Goal: Task Accomplishment & Management: Manage account settings

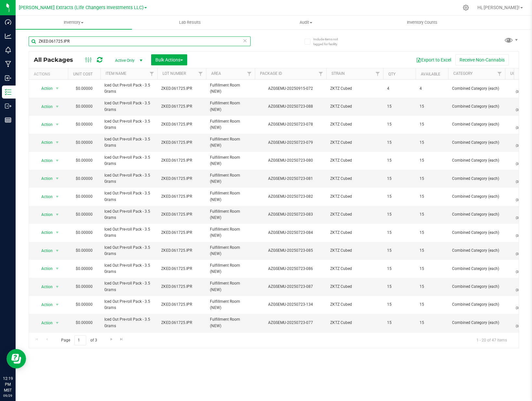
click at [110, 40] on input "ZKED.061725.IPR" at bounding box center [140, 41] width 222 height 10
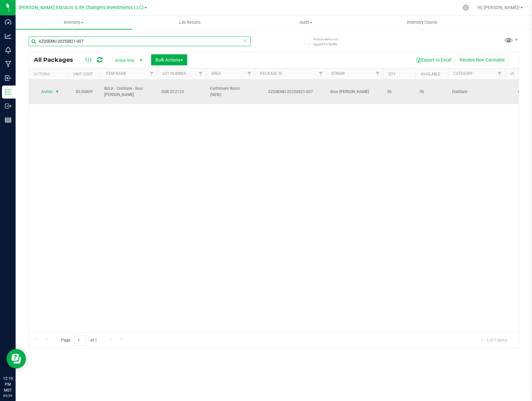
type input "AZGSEMU-20250821-007"
click at [43, 91] on span "Action" at bounding box center [44, 91] width 18 height 9
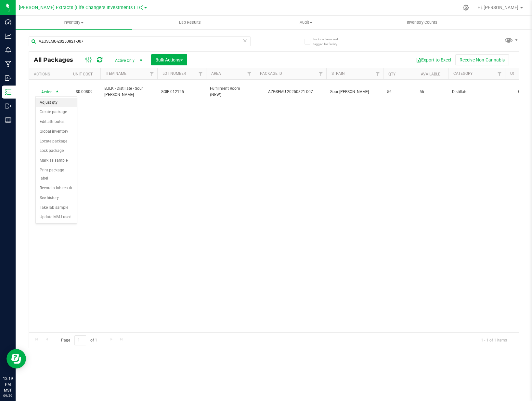
click at [47, 103] on li "Adjust qty" at bounding box center [56, 103] width 41 height 10
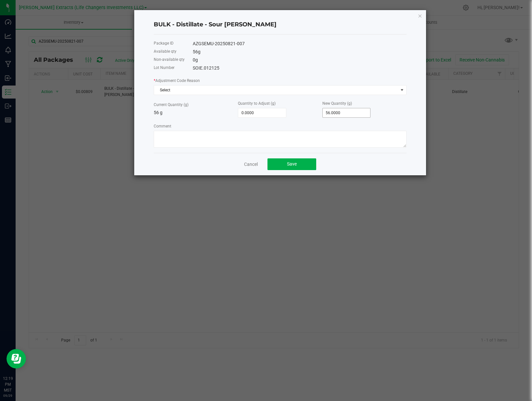
type input "56"
click at [355, 113] on input "56" at bounding box center [347, 112] width 48 height 9
type input "-53.0000"
type input "3"
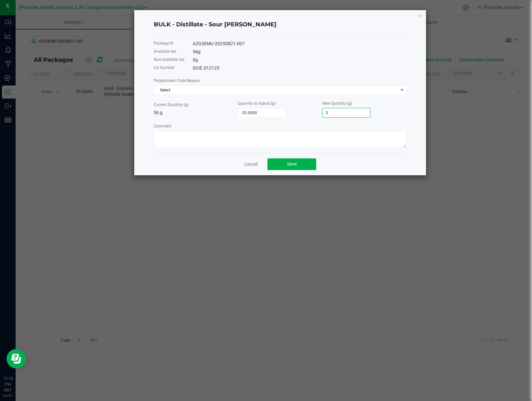
type input "-22.0000"
type input "34"
type input "291.0000"
type input "347.0000"
drag, startPoint x: 301, startPoint y: 89, endPoint x: 282, endPoint y: 92, distance: 19.8
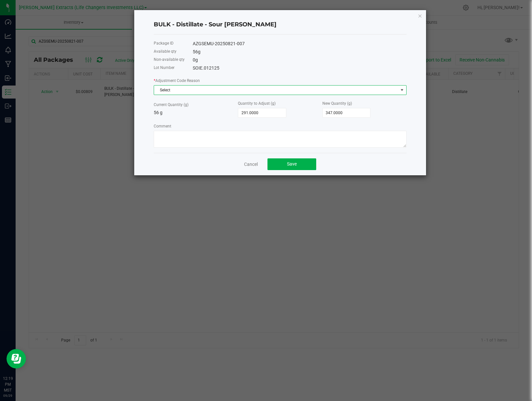
click at [301, 88] on span "Select" at bounding box center [276, 89] width 244 height 9
drag, startPoint x: 207, startPoint y: 113, endPoint x: 211, endPoint y: 118, distance: 6.9
click at [207, 113] on li "End Of Day Adjustment" at bounding box center [280, 116] width 252 height 9
click at [305, 169] on button "Save" at bounding box center [291, 164] width 49 height 12
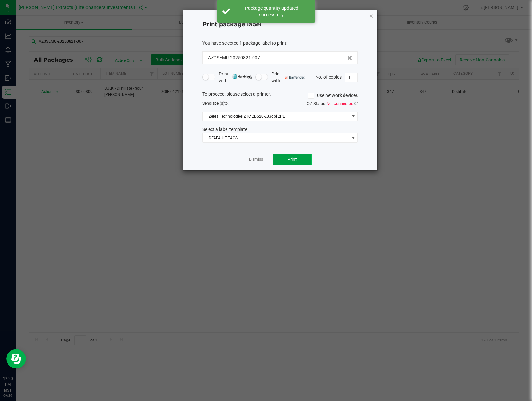
click at [284, 159] on button "Print" at bounding box center [292, 159] width 39 height 12
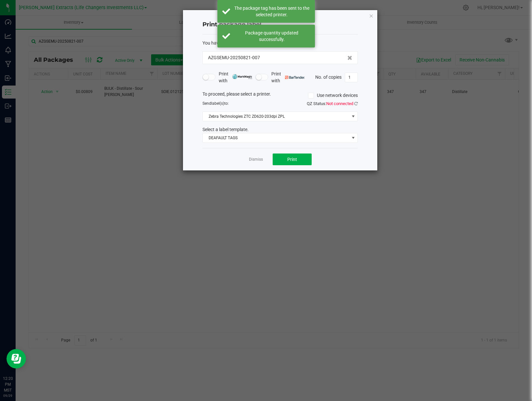
click at [256, 159] on link "Dismiss" at bounding box center [256, 160] width 14 height 6
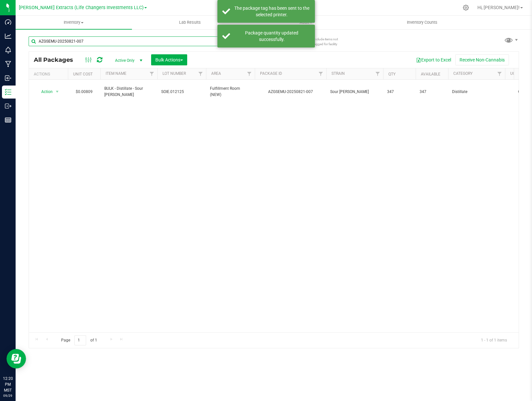
click at [96, 45] on input "AZGSEMU-20250821-007" at bounding box center [140, 41] width 222 height 10
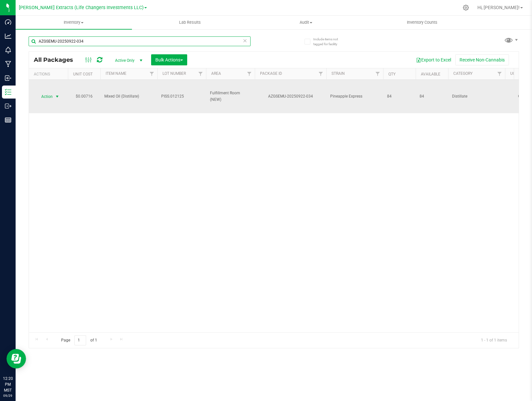
type input "AZGSEMU-20250922-034"
click at [43, 96] on span "Action" at bounding box center [44, 96] width 18 height 9
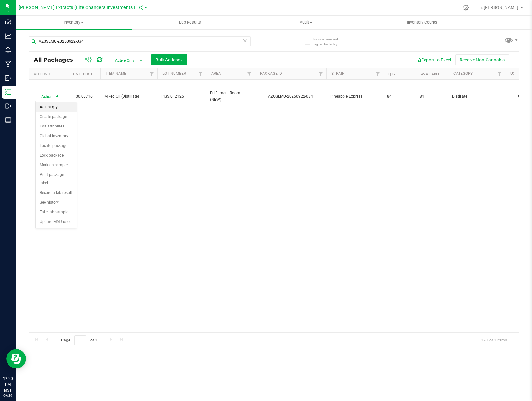
click at [49, 104] on li "Adjust qty" at bounding box center [56, 107] width 41 height 10
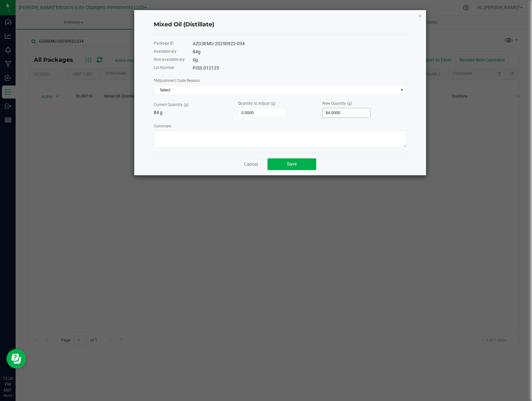
type input "84"
click at [349, 115] on input "84" at bounding box center [347, 112] width 48 height 9
type input "-81.0000"
type input "3"
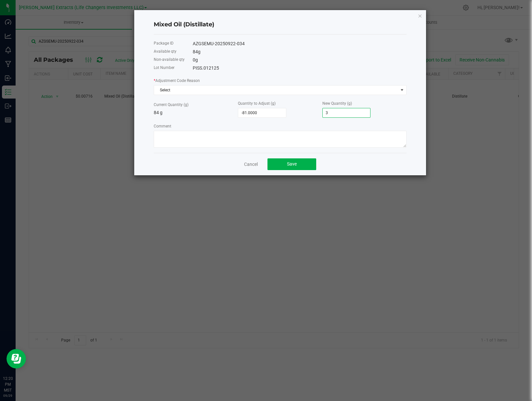
type input "-48.0000"
type input "36"
type input "285.0000"
type input "369.0000"
drag, startPoint x: 293, startPoint y: 164, endPoint x: 287, endPoint y: 161, distance: 7.0
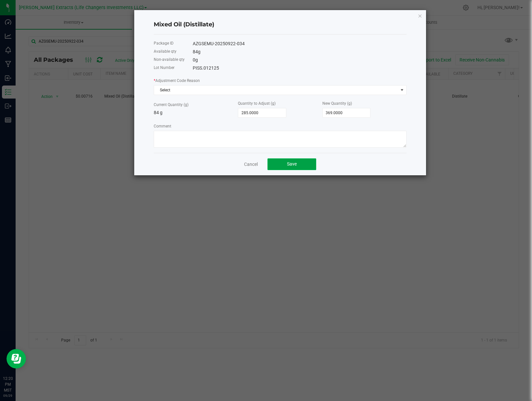
click at [293, 164] on span "Save" at bounding box center [292, 163] width 10 height 5
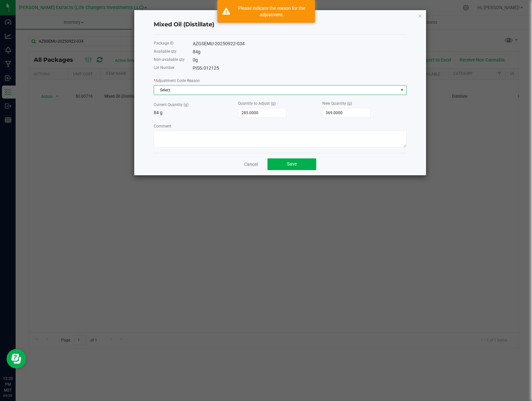
drag, startPoint x: 206, startPoint y: 88, endPoint x: 196, endPoint y: 93, distance: 10.9
click at [205, 89] on span "Select" at bounding box center [276, 89] width 244 height 9
click at [172, 118] on li "End Of Day Adjustment" at bounding box center [280, 116] width 252 height 9
click at [169, 88] on span "End Of Day Adjustment" at bounding box center [276, 89] width 244 height 9
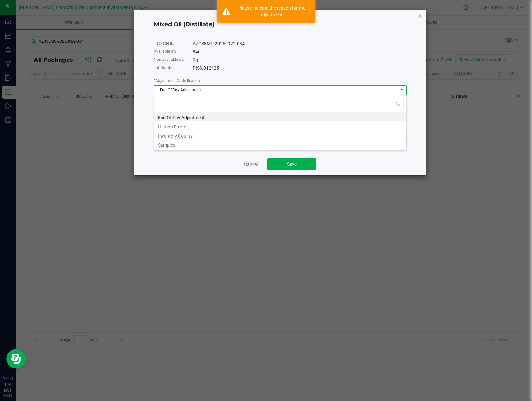
click at [190, 118] on li "End Of Day Adjustment" at bounding box center [280, 116] width 252 height 9
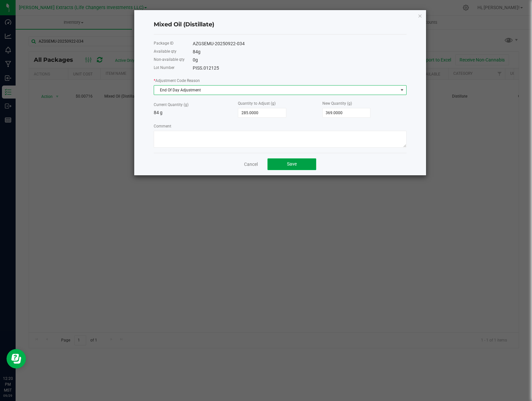
click at [287, 169] on button "Save" at bounding box center [291, 164] width 49 height 12
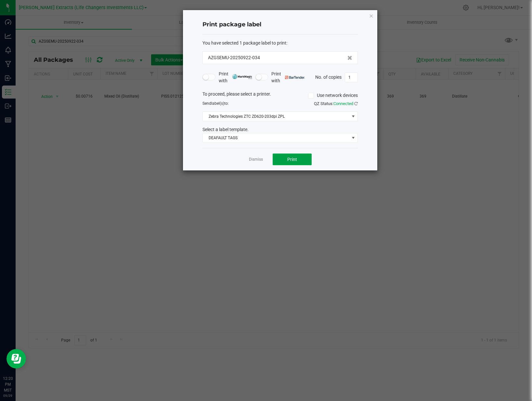
click at [292, 160] on span "Print" at bounding box center [292, 159] width 10 height 5
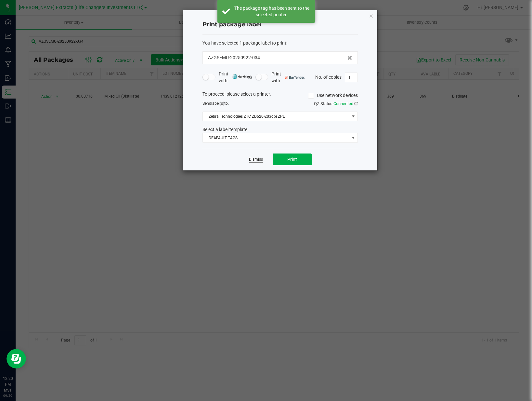
click at [259, 161] on link "Dismiss" at bounding box center [256, 160] width 14 height 6
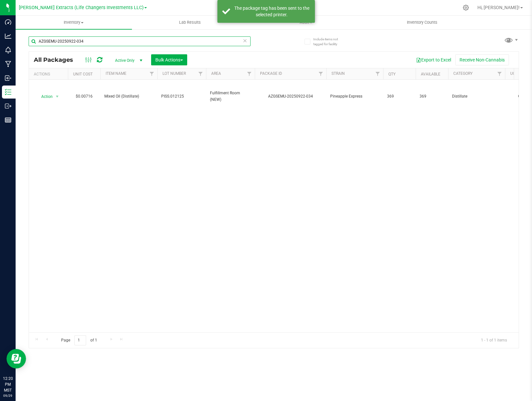
click at [114, 44] on input "AZGSEMU-20250922-034" at bounding box center [140, 41] width 222 height 10
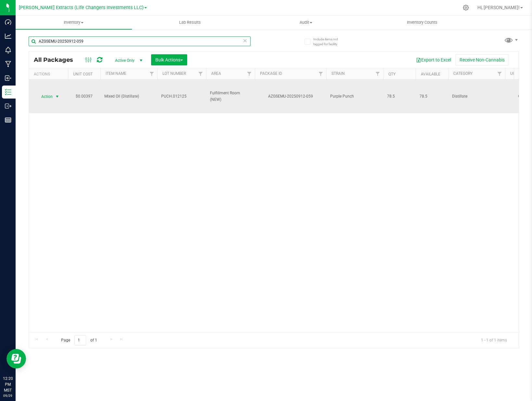
type input "AZGSEMU-20250912-059"
click at [44, 92] on span "Action" at bounding box center [44, 96] width 18 height 9
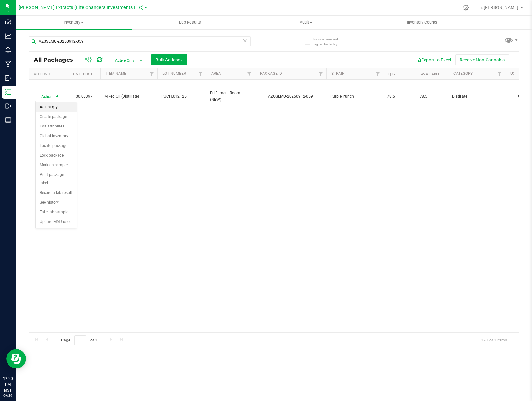
click at [56, 107] on li "Adjust qty" at bounding box center [56, 107] width 41 height 10
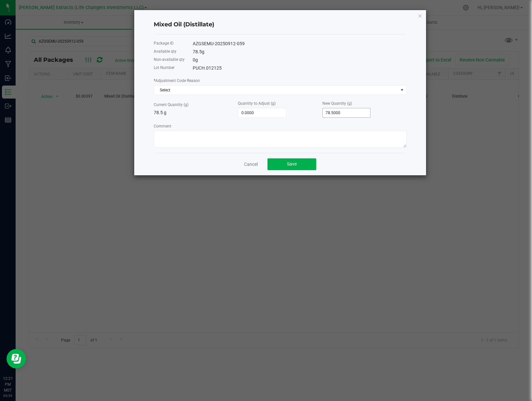
type input "78.5"
click at [351, 115] on input "78.5" at bounding box center [347, 112] width 48 height 9
type input "-75.5000"
type input "3"
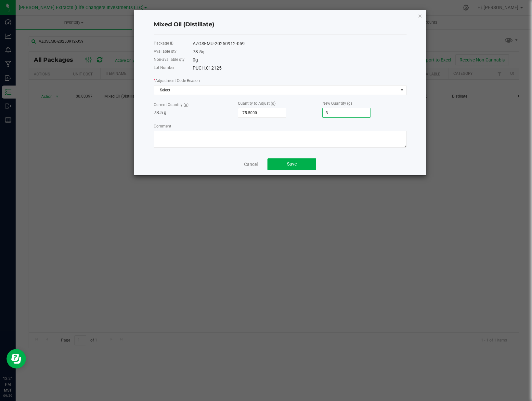
type input "-41.5000"
type input "37"
type input "294.5000"
type input "373.0000"
drag, startPoint x: 352, startPoint y: 89, endPoint x: 331, endPoint y: 93, distance: 21.2
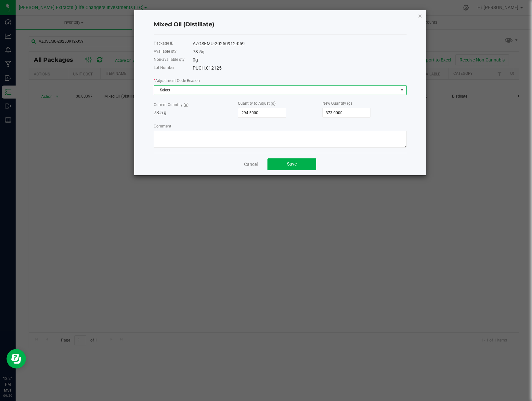
click at [352, 89] on span "Select" at bounding box center [276, 89] width 244 height 9
click at [192, 116] on li "End Of Day Adjustment" at bounding box center [280, 116] width 252 height 9
click at [307, 165] on button "Save" at bounding box center [291, 164] width 49 height 12
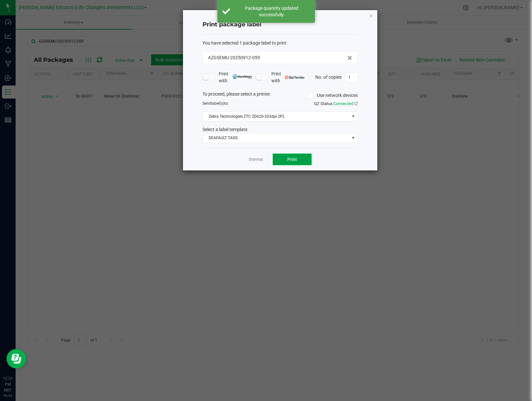
click at [284, 163] on button "Print" at bounding box center [292, 159] width 39 height 12
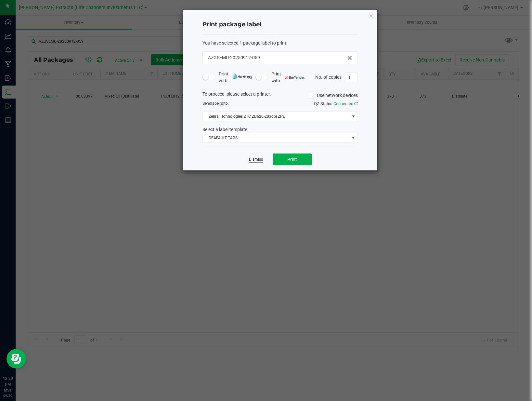
click at [250, 160] on link "Dismiss" at bounding box center [256, 160] width 14 height 6
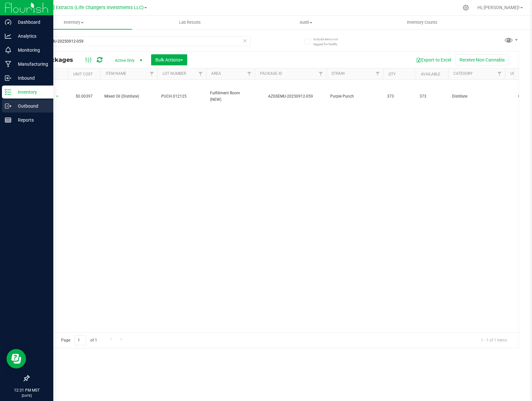
click at [13, 106] on p "Outbound" at bounding box center [30, 106] width 39 height 8
